Goal: Task Accomplishment & Management: Use online tool/utility

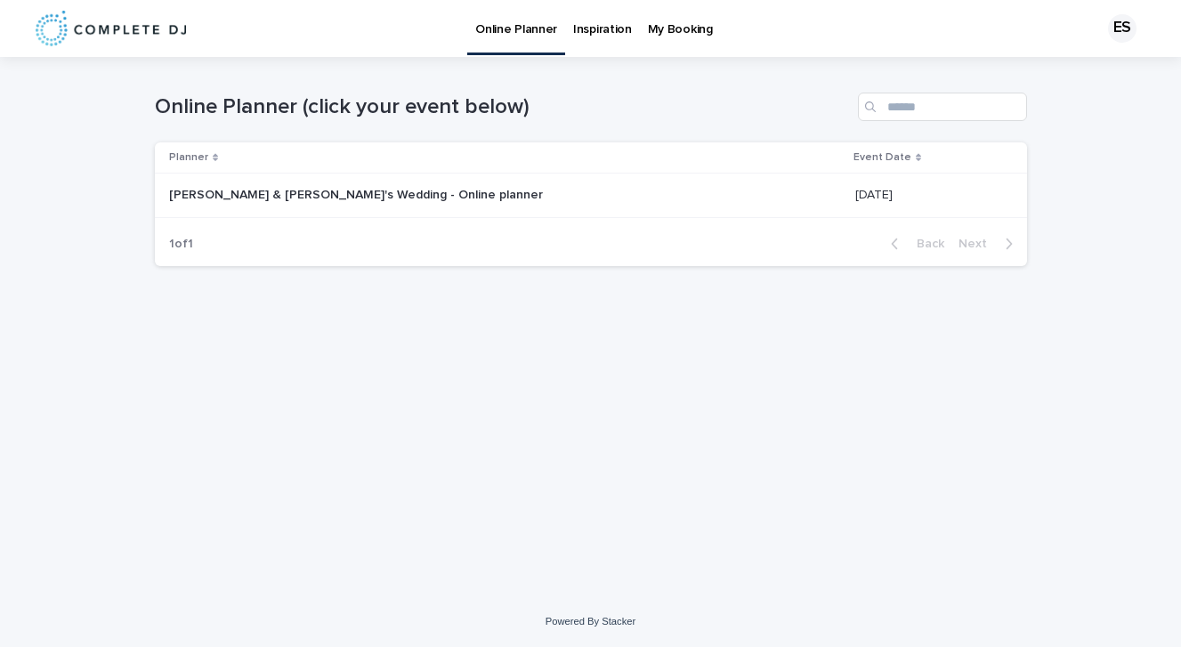
click at [600, 28] on p "Inspiration" at bounding box center [602, 18] width 59 height 37
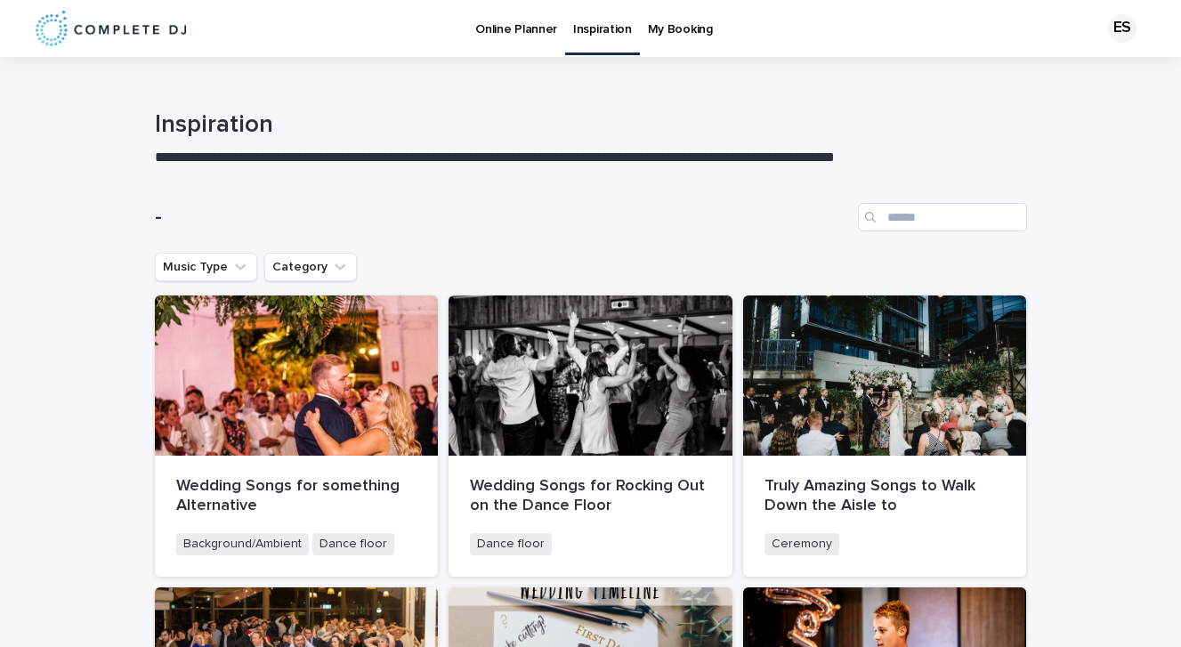
click at [513, 22] on p "Online Planner" at bounding box center [516, 18] width 82 height 37
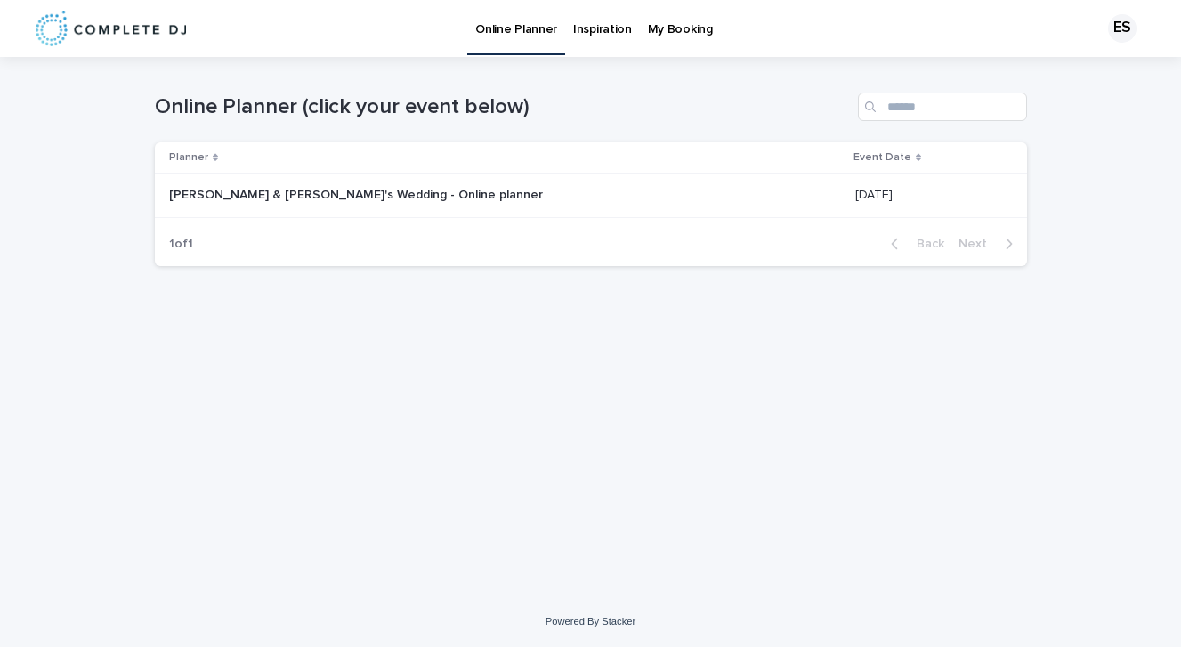
click at [401, 201] on p at bounding box center [391, 195] width 445 height 15
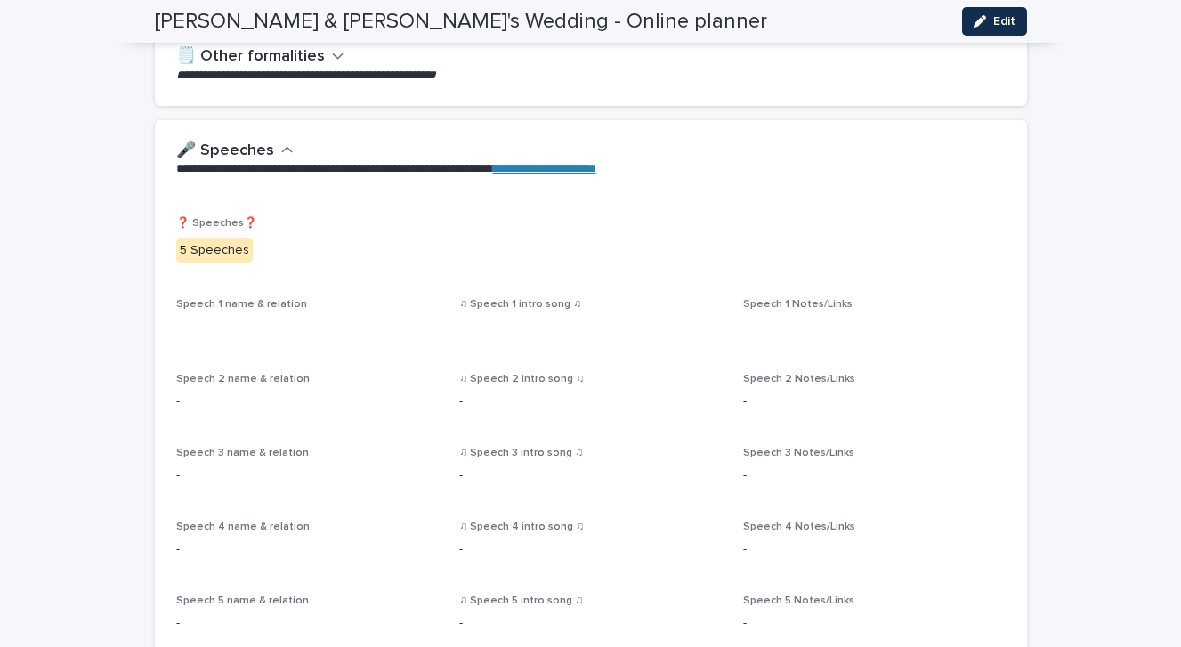
scroll to position [1232, 0]
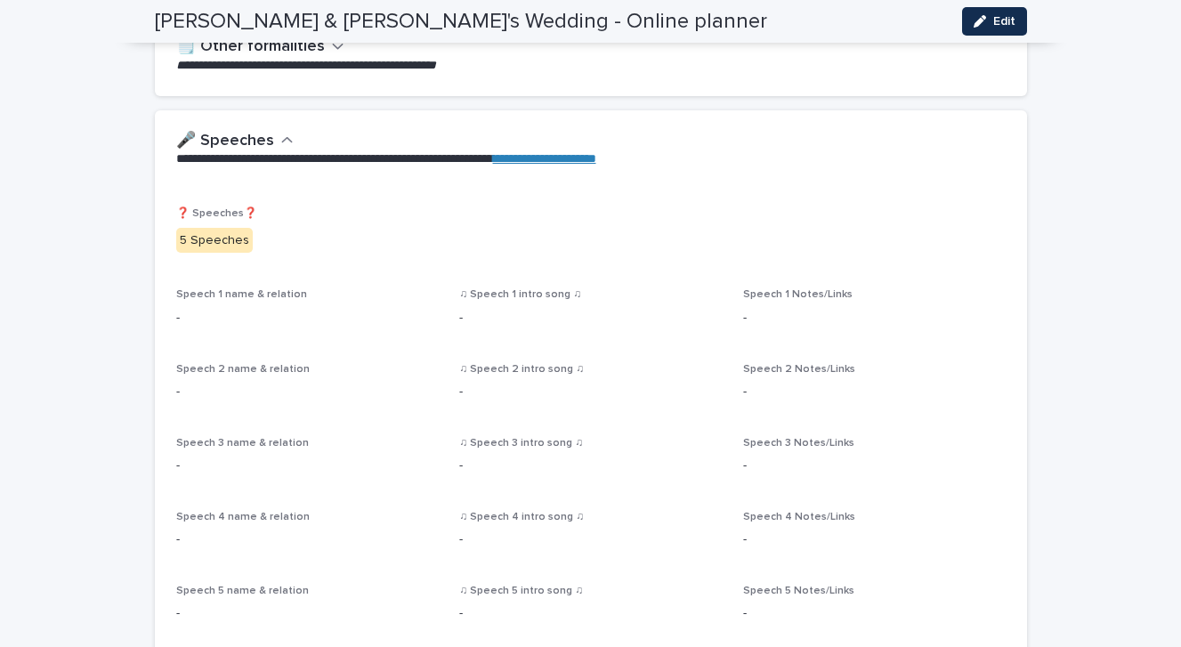
click at [246, 327] on div "Speech 1 name & relation -" at bounding box center [307, 314] width 262 height 52
click at [241, 295] on span "Speech 1 name & relation" at bounding box center [241, 294] width 131 height 11
click at [244, 322] on p "-" at bounding box center [307, 318] width 262 height 19
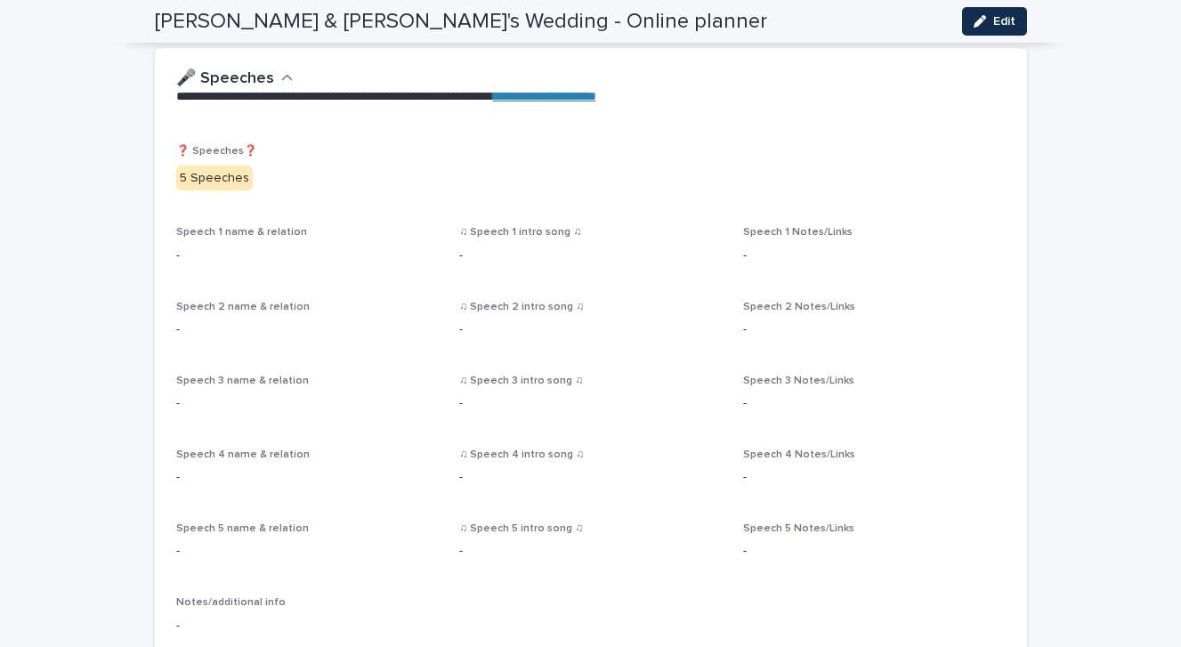
scroll to position [1290, 0]
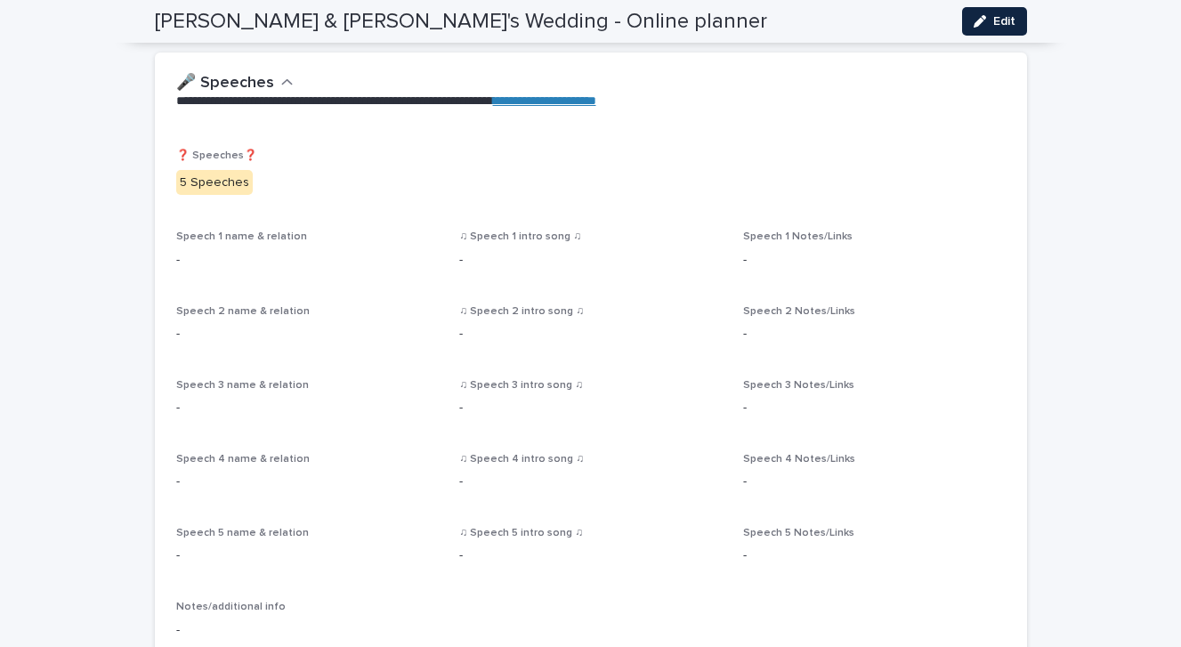
click at [1004, 24] on span "Edit" at bounding box center [1004, 21] width 22 height 12
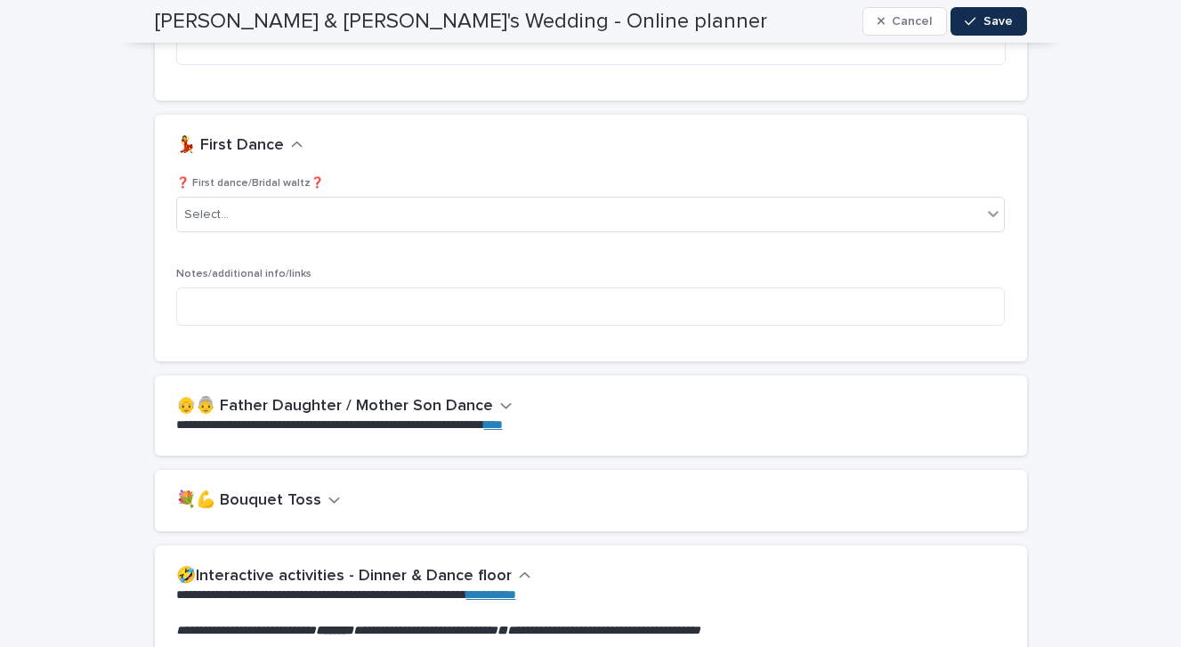
scroll to position [2517, 0]
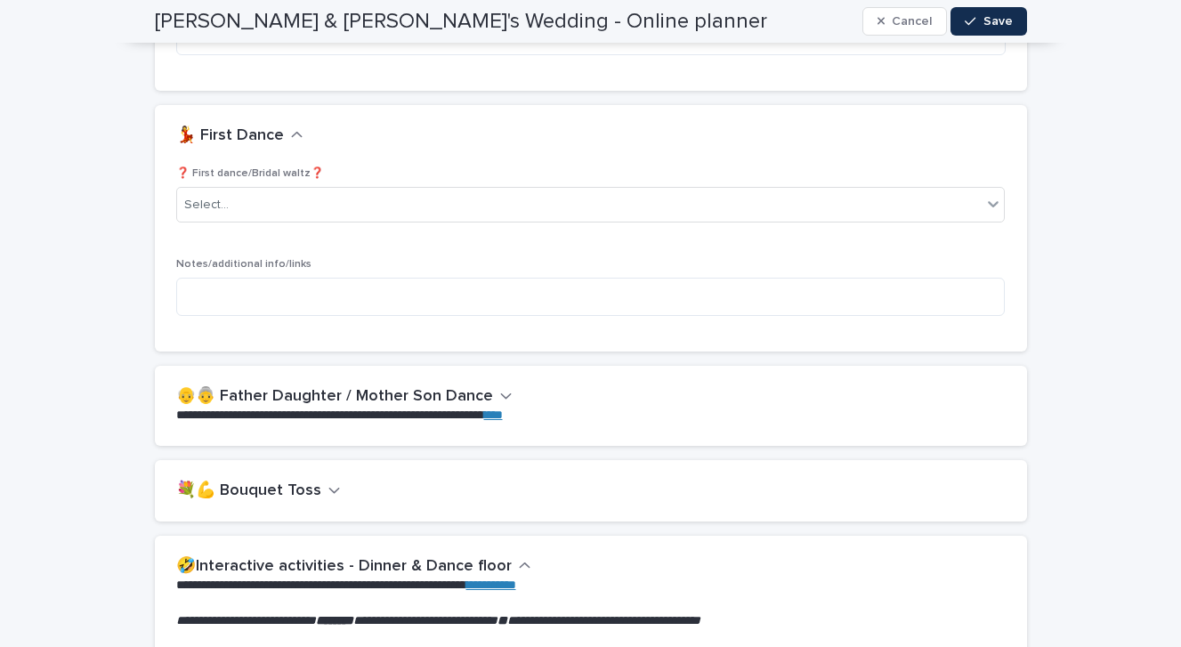
click at [305, 481] on h2 "💐💪 Bouquet Toss" at bounding box center [248, 491] width 145 height 20
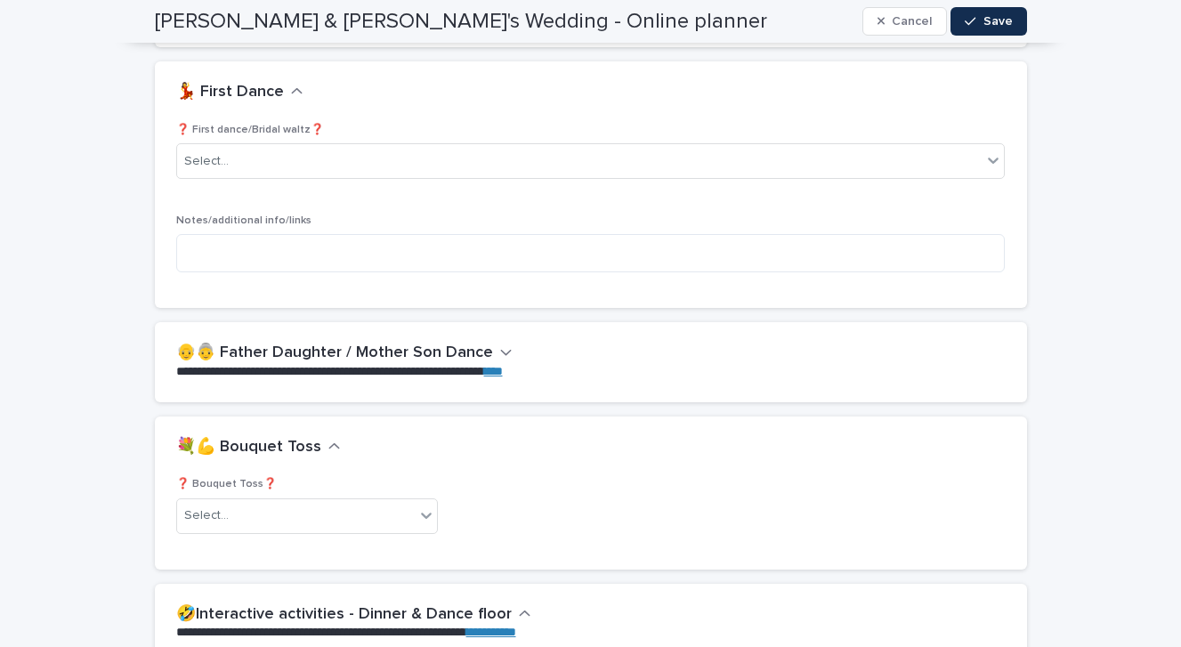
scroll to position [2562, 0]
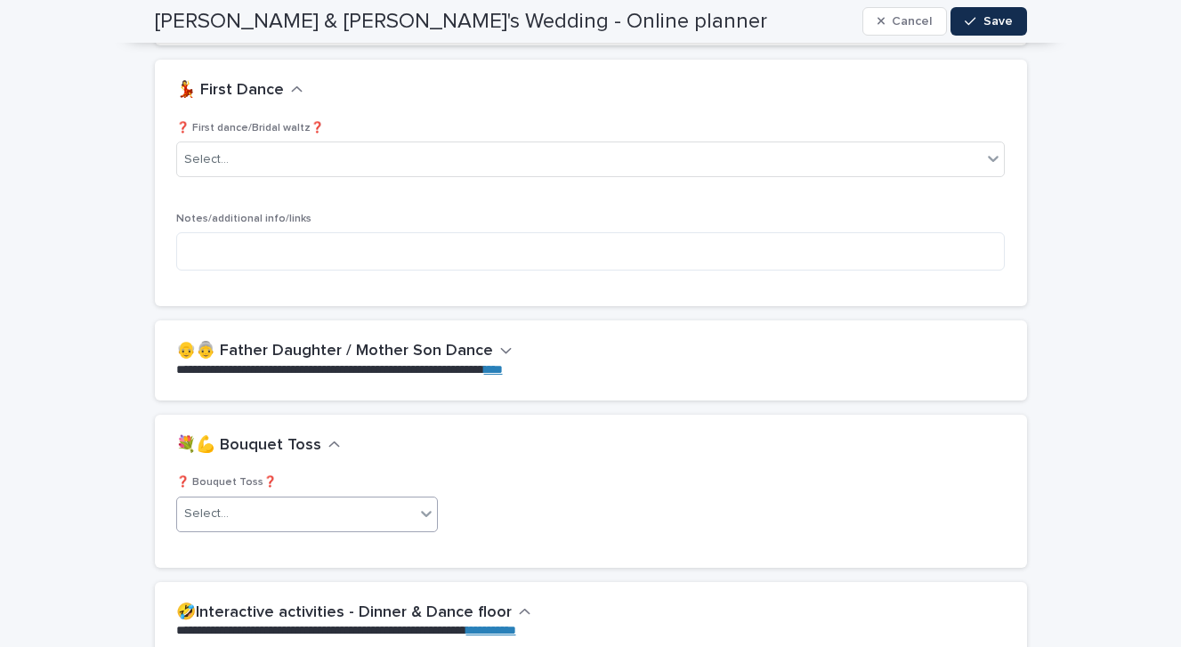
click at [311, 503] on div "Select..." at bounding box center [296, 513] width 238 height 29
click at [295, 573] on div "No" at bounding box center [307, 563] width 261 height 31
click at [504, 509] on div "❓ Bouquet Toss❓ option No, selected. 0 results available. Select is focused ,ty…" at bounding box center [590, 510] width 829 height 69
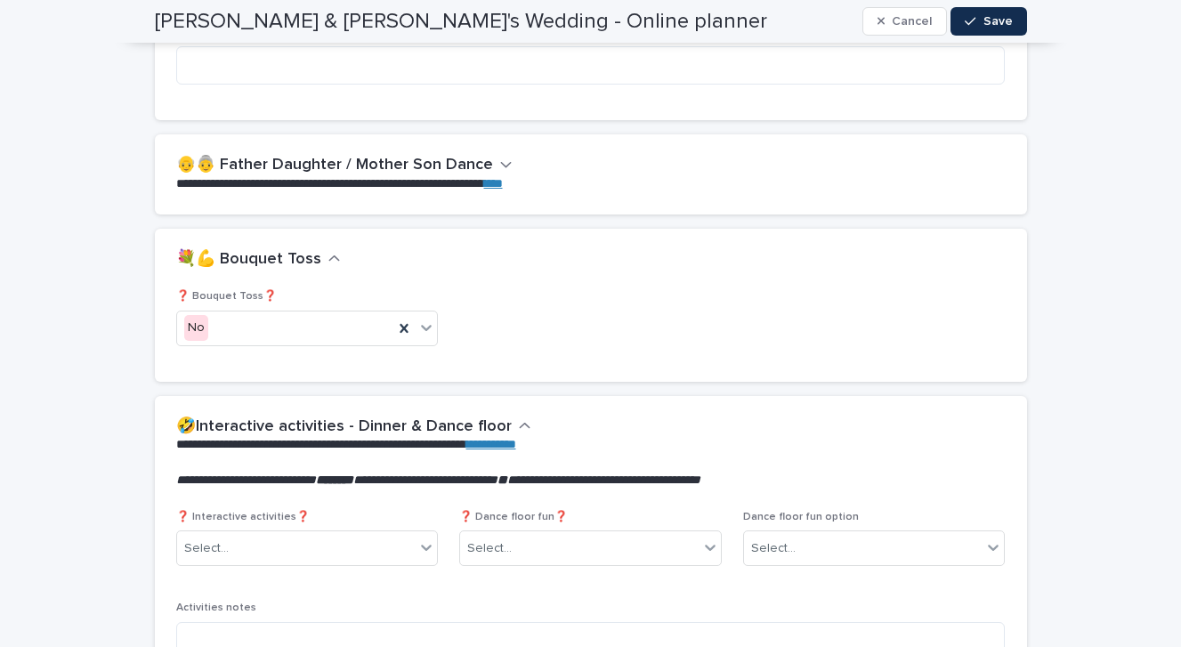
scroll to position [2807, 0]
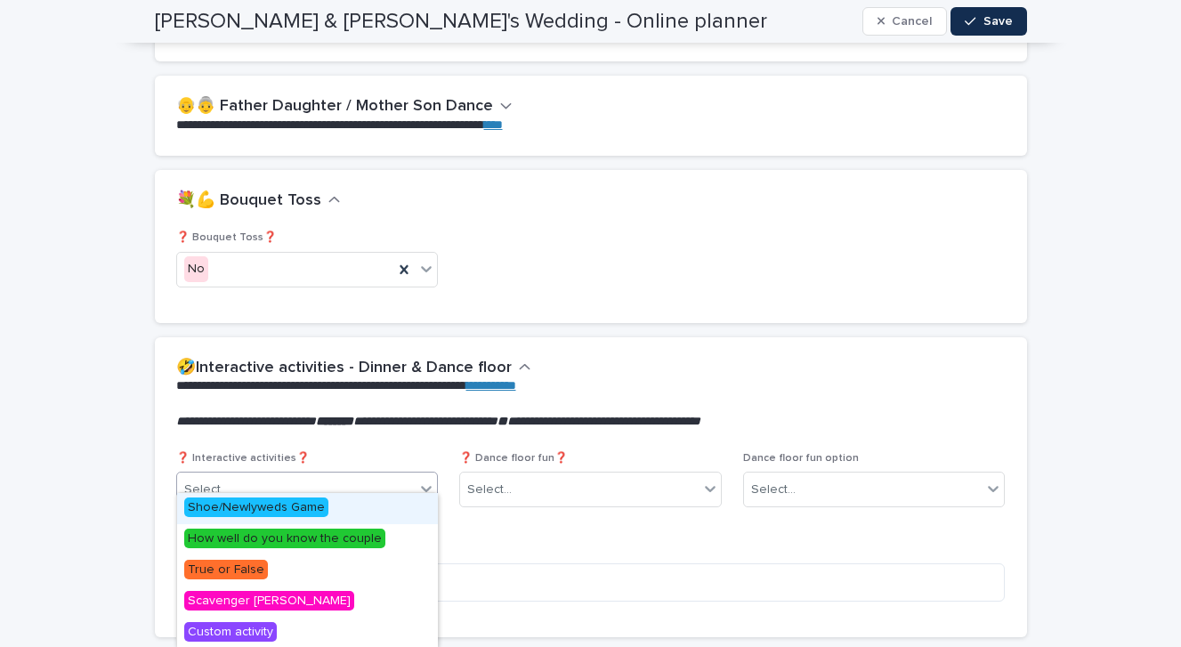
click at [411, 475] on div "Select..." at bounding box center [296, 489] width 238 height 29
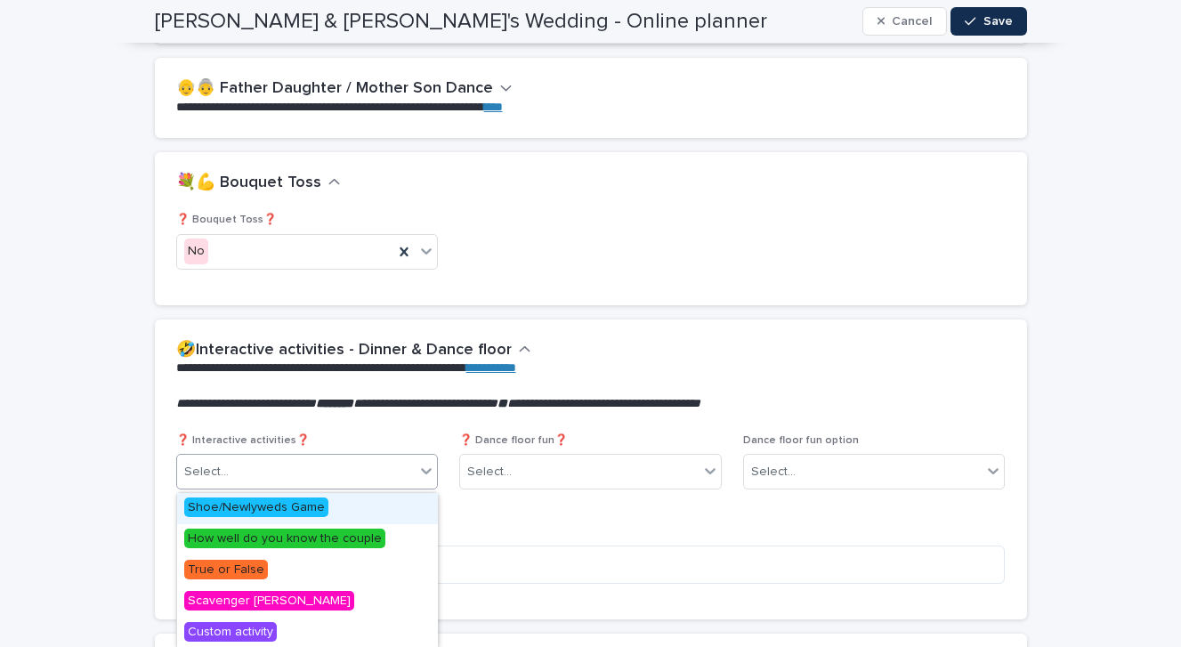
scroll to position [2820, 0]
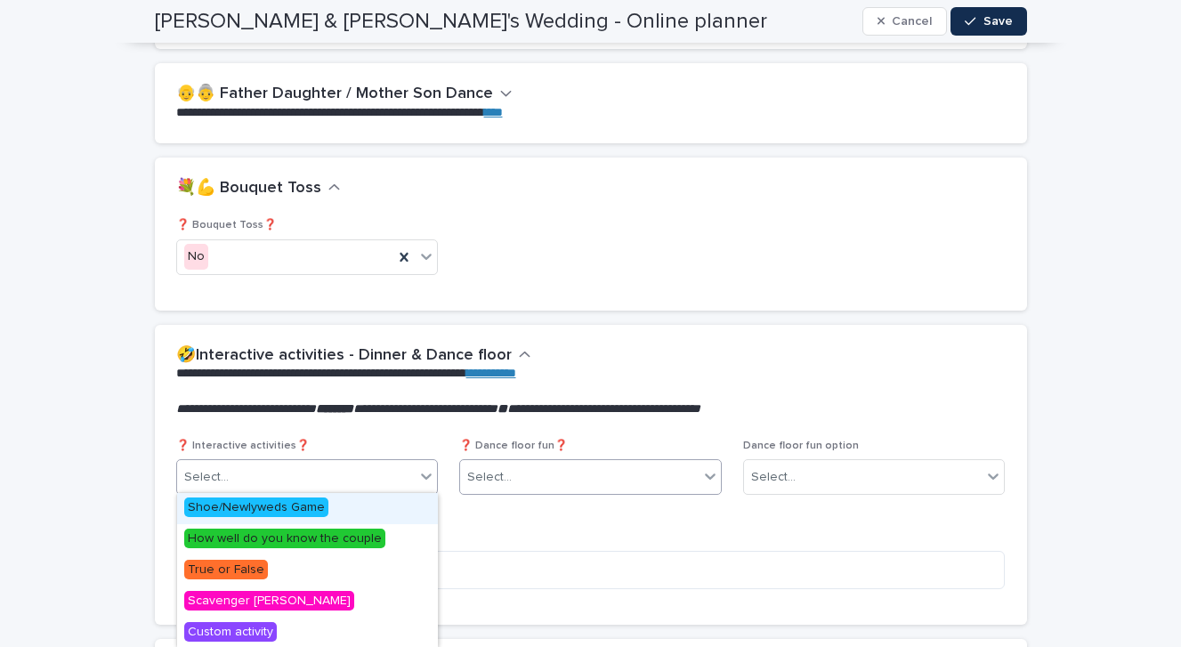
click at [597, 464] on div "Select..." at bounding box center [579, 477] width 238 height 29
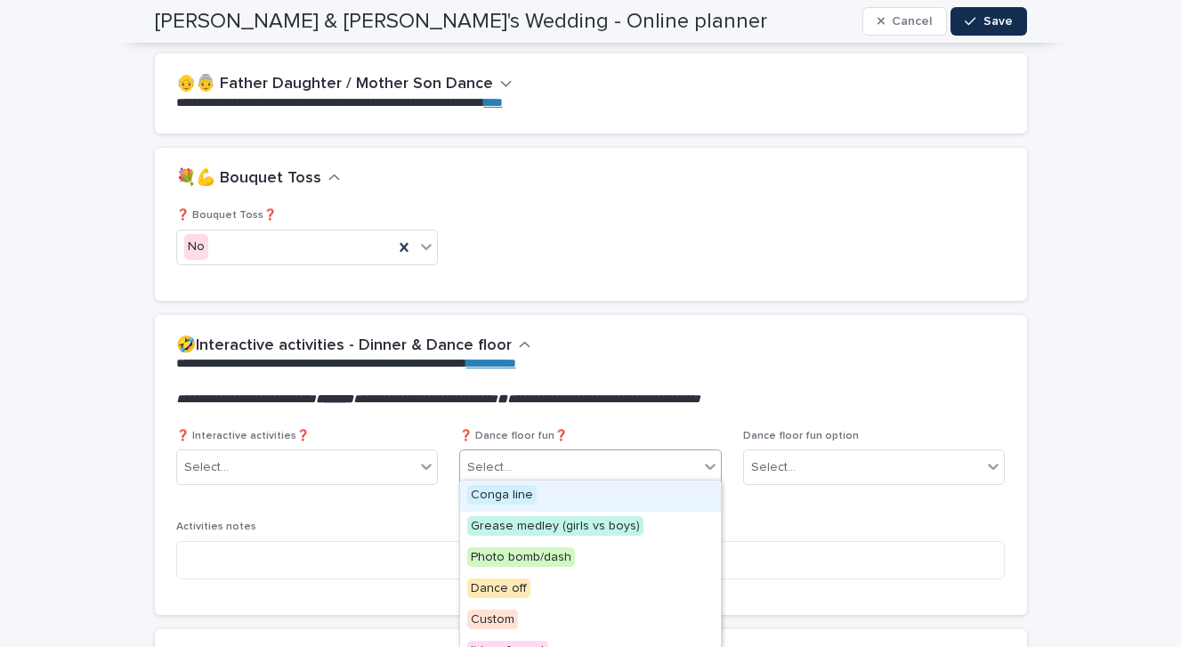
scroll to position [2823, 0]
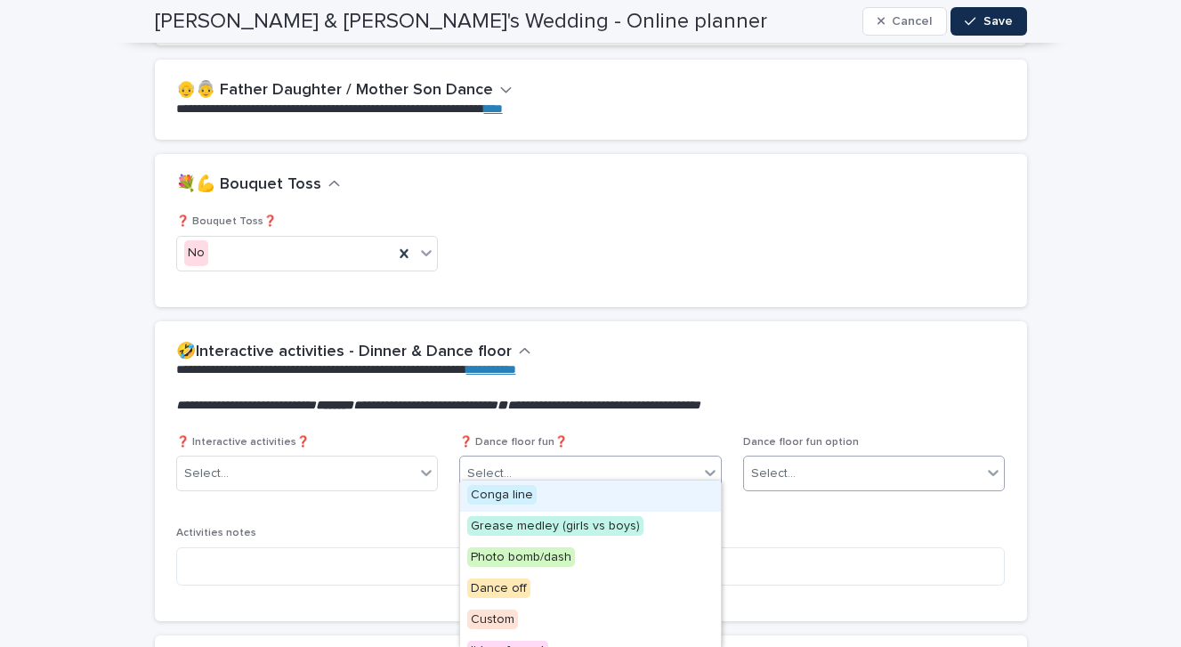
click at [783, 467] on div "Select..." at bounding box center [863, 473] width 238 height 29
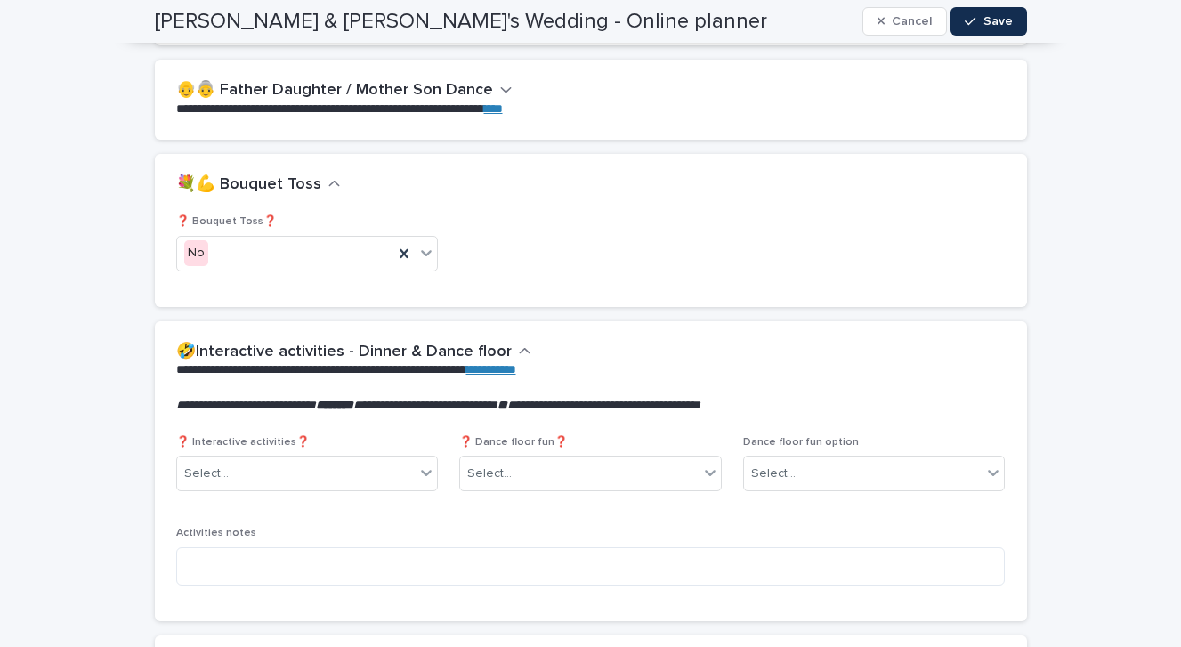
click at [839, 398] on p "**********" at bounding box center [587, 406] width 822 height 18
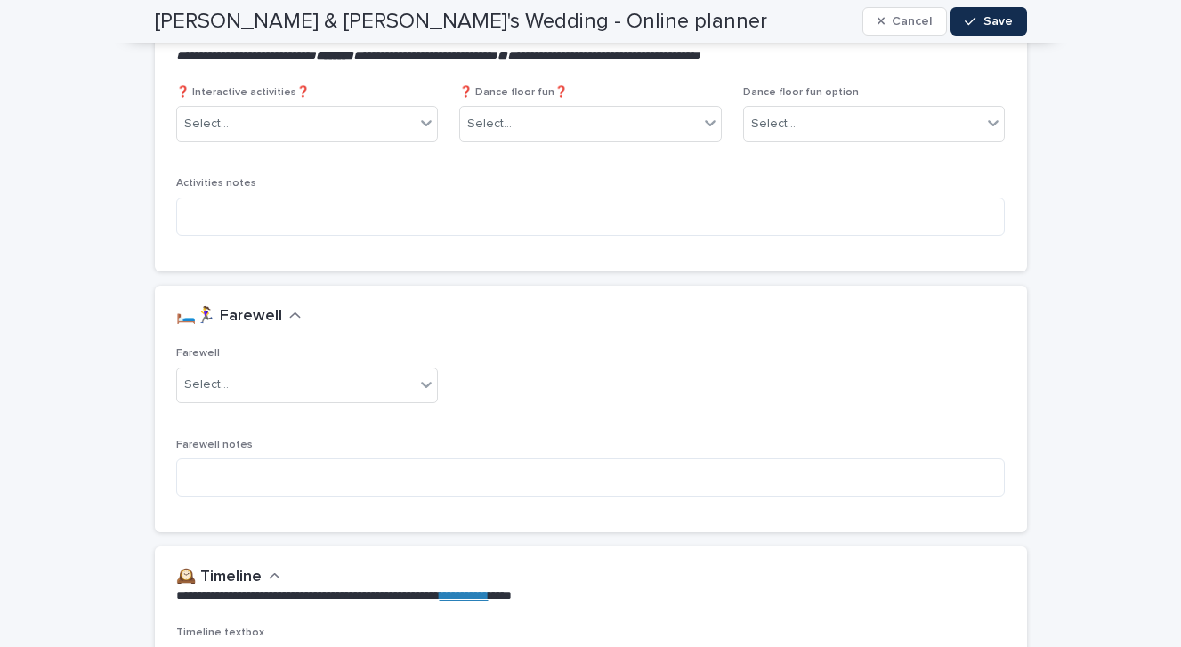
scroll to position [3192, 0]
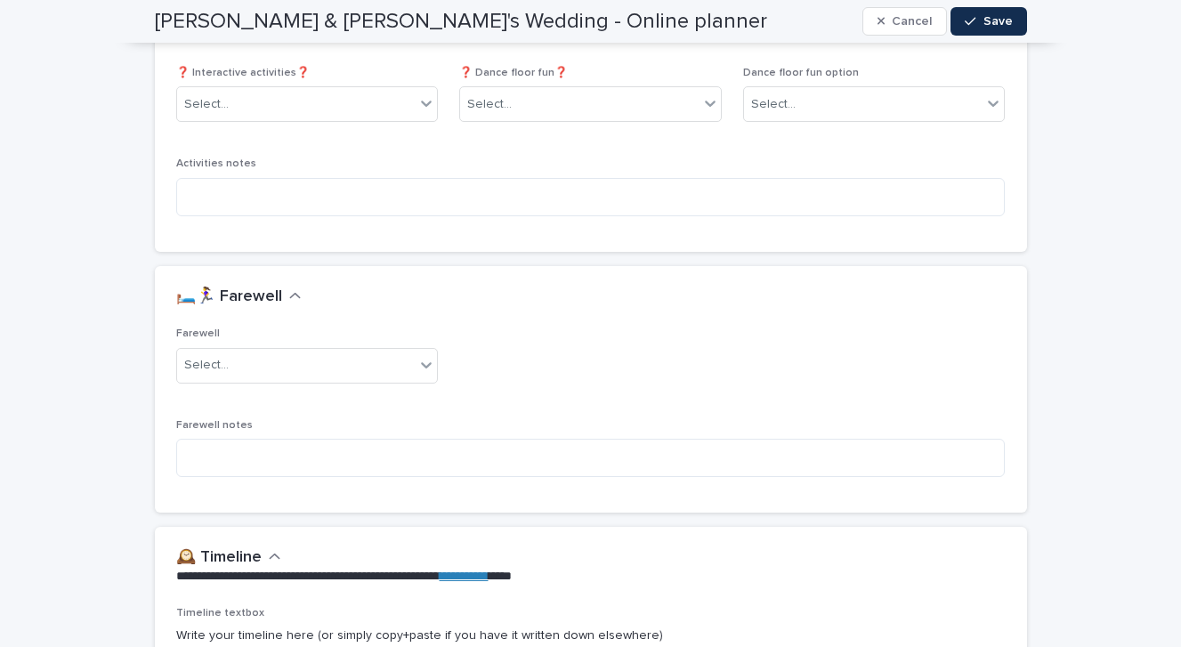
click at [440, 355] on div "Farewell Select... Farewell notes" at bounding box center [590, 409] width 829 height 164
click at [420, 356] on icon at bounding box center [426, 365] width 18 height 18
click at [399, 381] on div "Yes" at bounding box center [307, 383] width 261 height 31
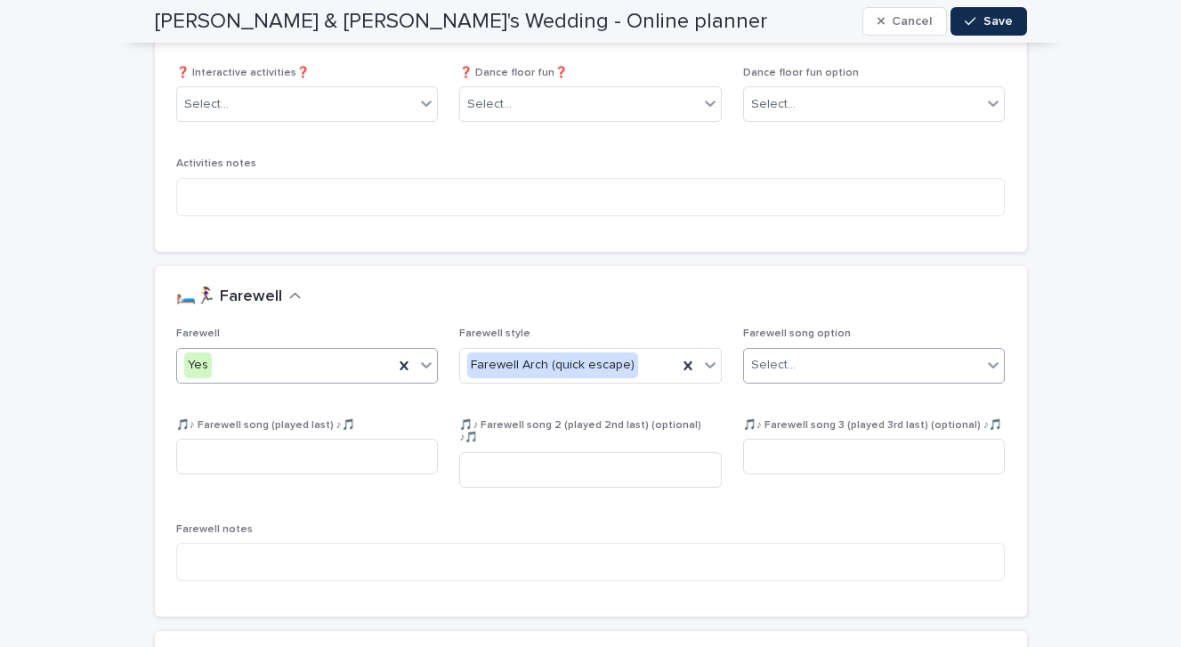
click at [779, 356] on div "Select..." at bounding box center [773, 365] width 44 height 19
click at [790, 287] on div "🛏️🏃‍♀️ Farewell" at bounding box center [587, 297] width 822 height 20
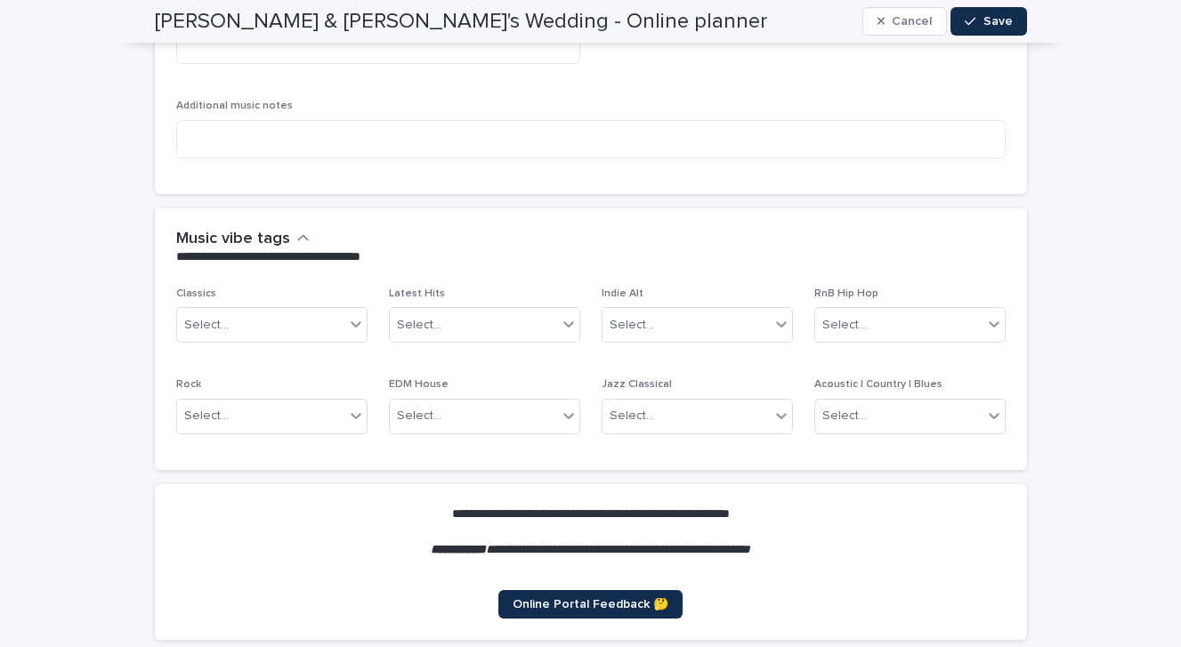
scroll to position [5037, 0]
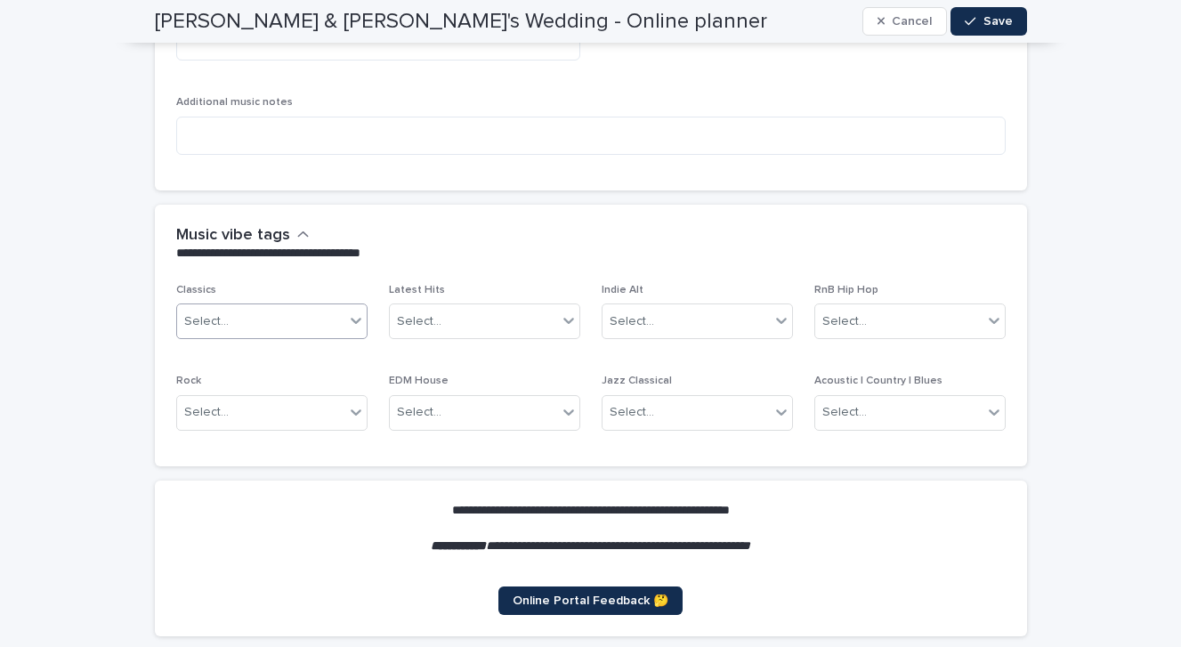
click at [351, 303] on div "Select..." at bounding box center [271, 321] width 191 height 36
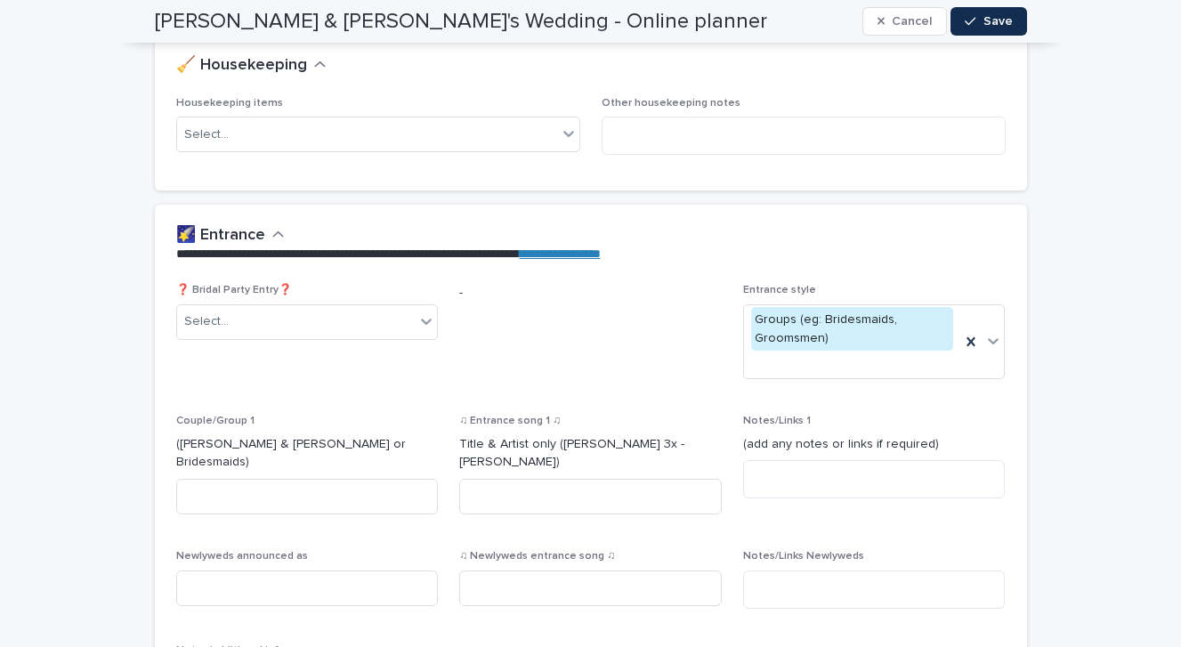
scroll to position [0, 0]
